Goal: Find specific page/section

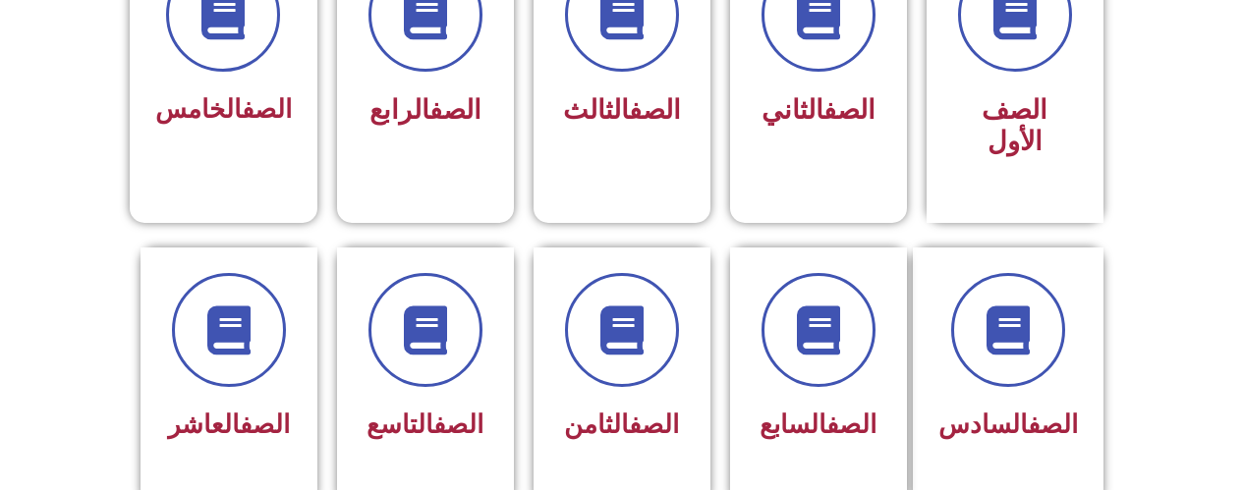
scroll to position [622, 0]
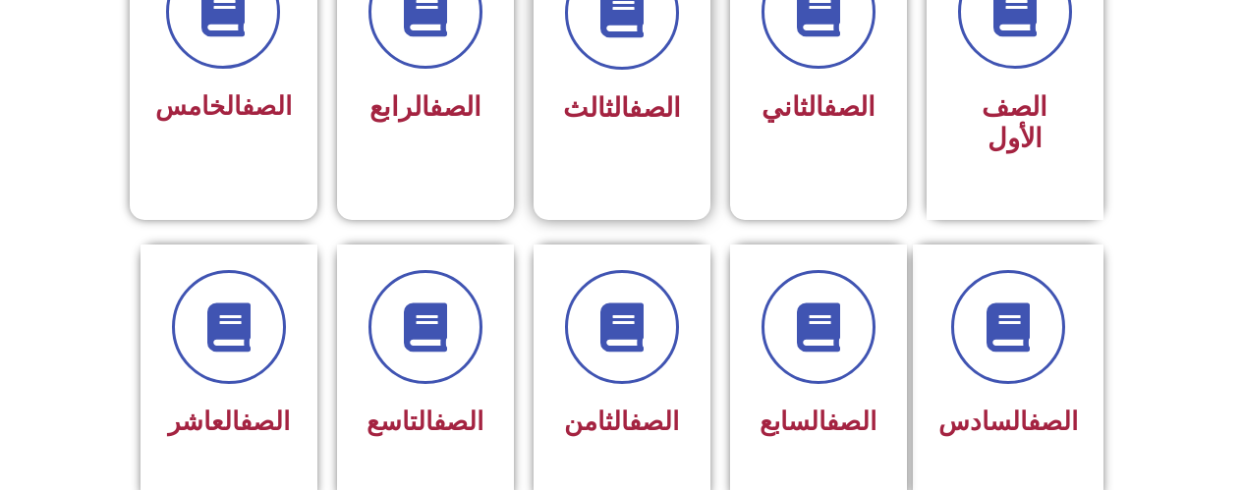
click at [642, 102] on link "الصف" at bounding box center [655, 107] width 52 height 31
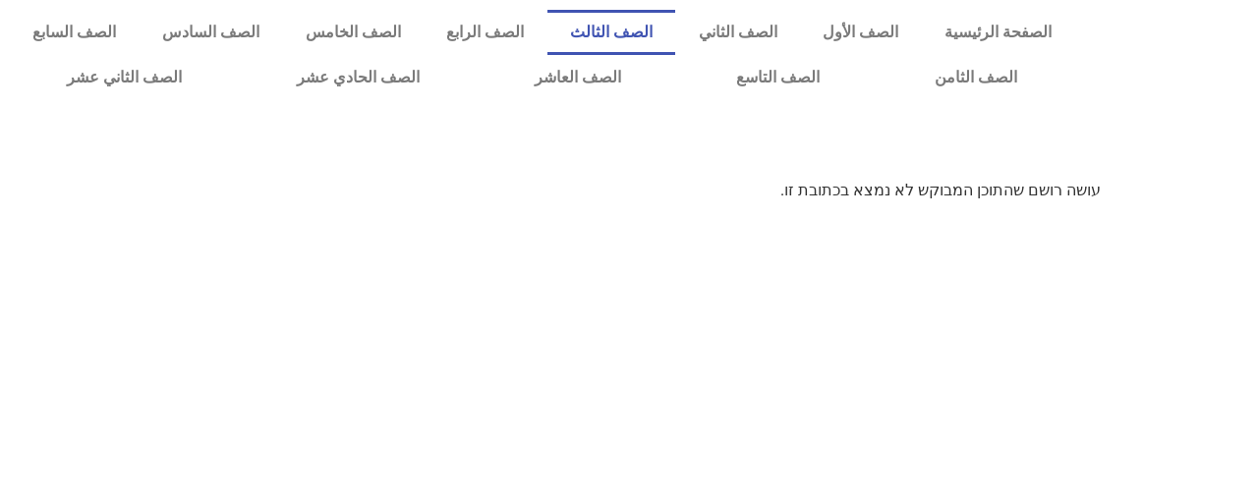
click at [672, 39] on link "الصف الثالث" at bounding box center [611, 32] width 129 height 45
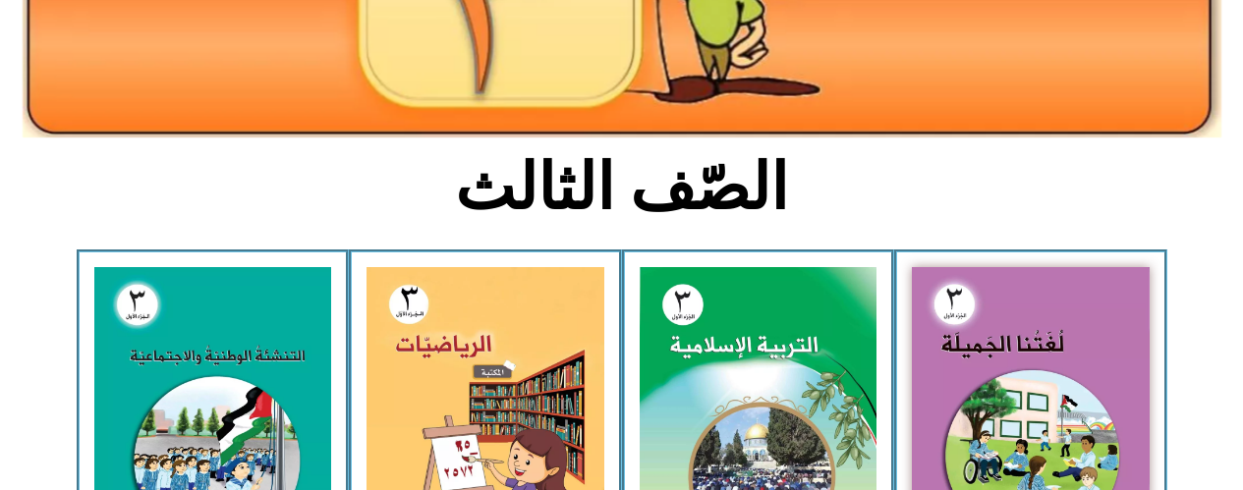
scroll to position [364, 0]
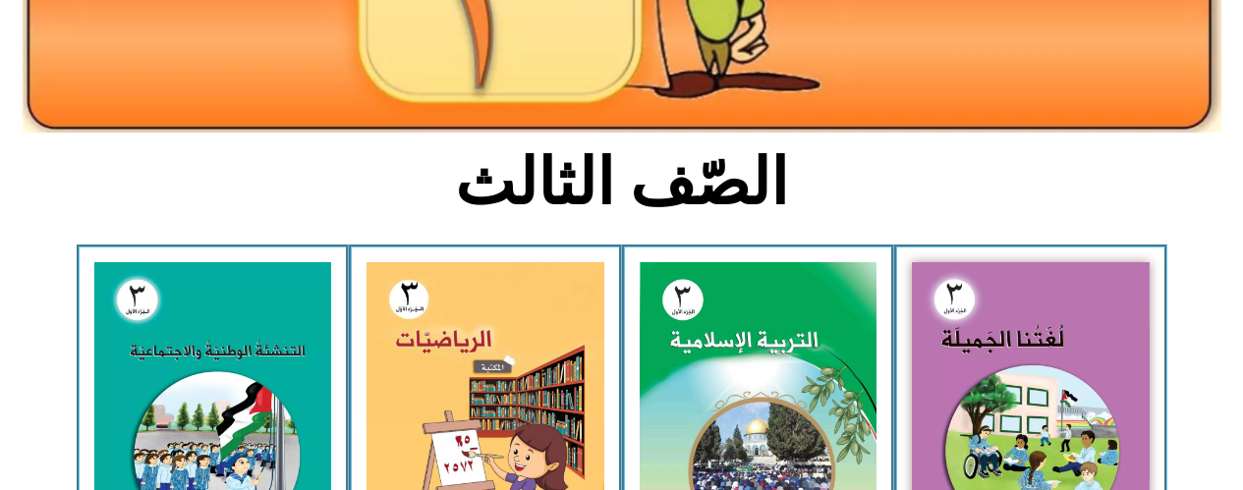
click at [730, 334] on img at bounding box center [759, 409] width 238 height 295
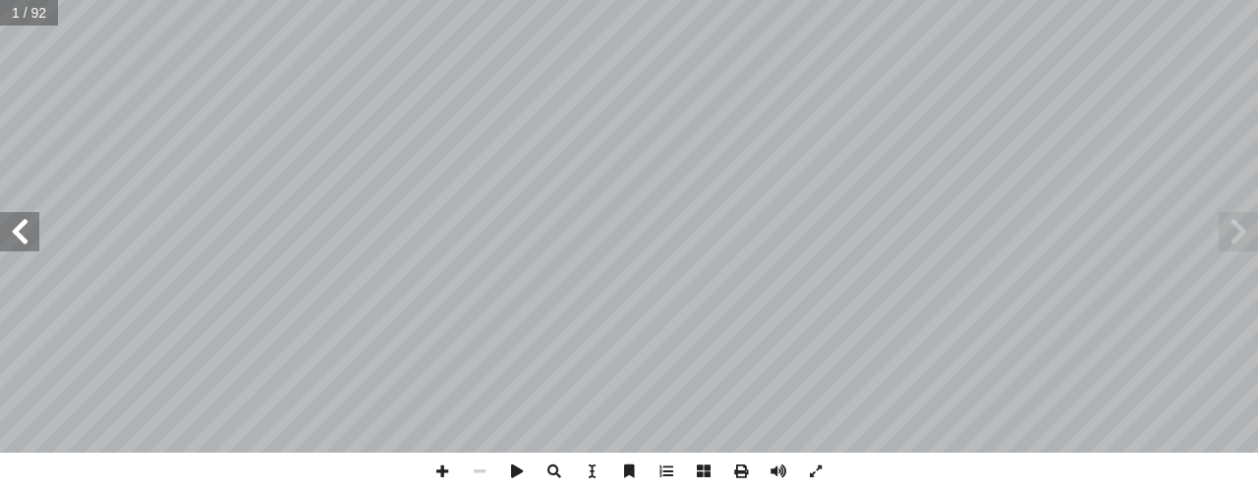
click at [25, 237] on span at bounding box center [19, 231] width 39 height 39
click at [24, 241] on span at bounding box center [19, 231] width 39 height 39
click at [30, 233] on span at bounding box center [19, 231] width 39 height 39
click at [14, 233] on span at bounding box center [19, 231] width 39 height 39
click at [11, 233] on span at bounding box center [19, 231] width 39 height 39
